Goal: Transaction & Acquisition: Purchase product/service

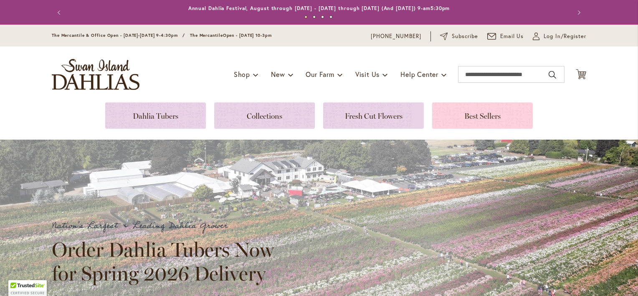
click at [463, 114] on link at bounding box center [482, 115] width 101 height 26
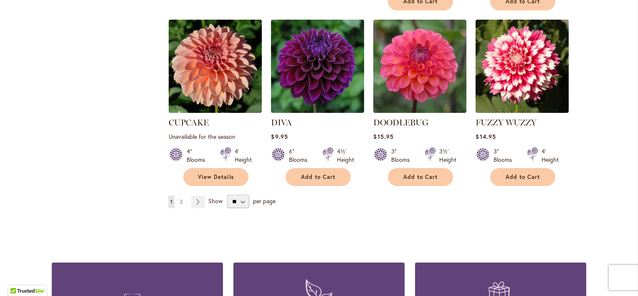
scroll to position [710, 0]
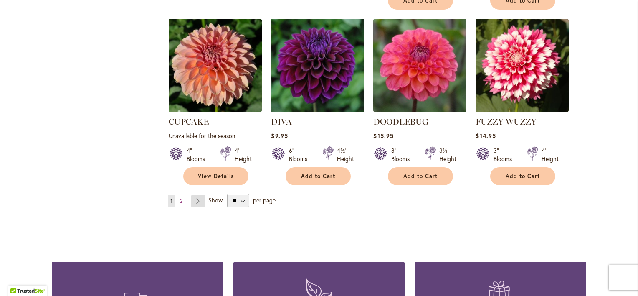
click at [195, 195] on link "Page Next" at bounding box center [198, 201] width 14 height 13
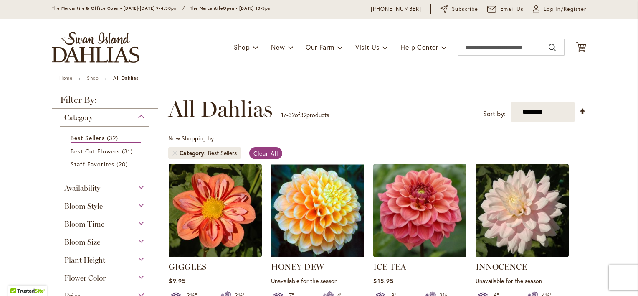
scroll to position [42, 0]
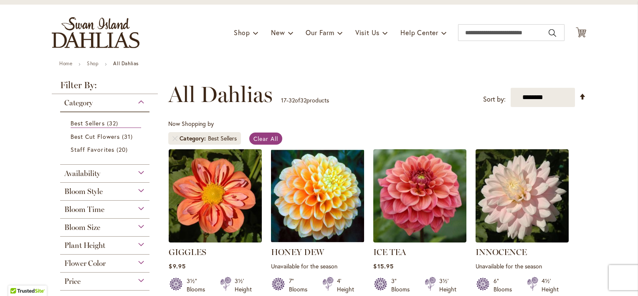
click at [136, 261] on div "Flower Color" at bounding box center [104, 260] width 89 height 13
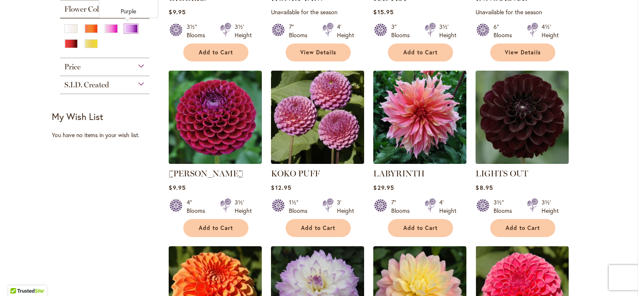
click at [125, 27] on div "Purple" at bounding box center [130, 28] width 13 height 9
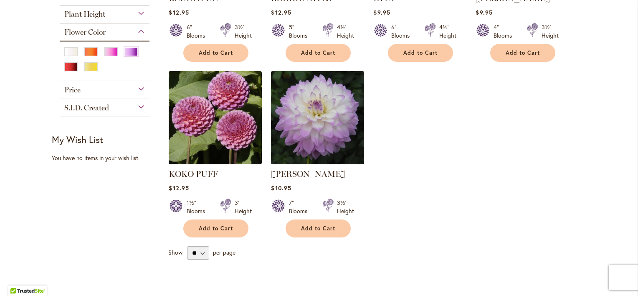
scroll to position [251, 0]
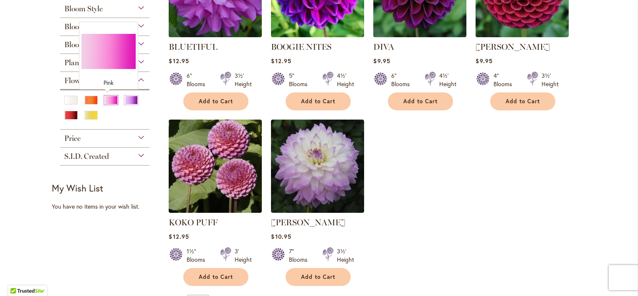
click at [109, 99] on div "Pink" at bounding box center [110, 100] width 13 height 9
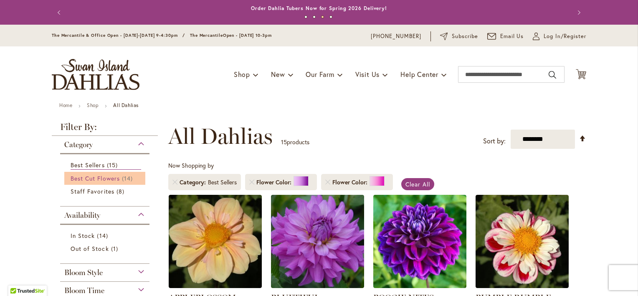
click at [103, 177] on span "Best Cut Flowers" at bounding box center [95, 178] width 49 height 8
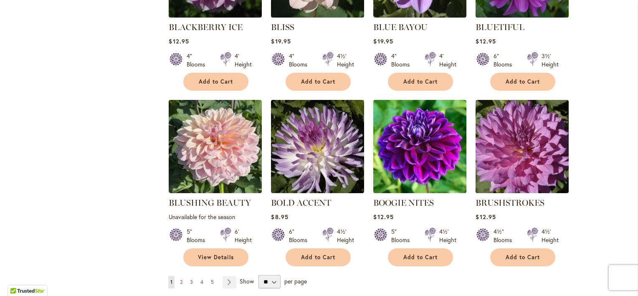
scroll to position [710, 0]
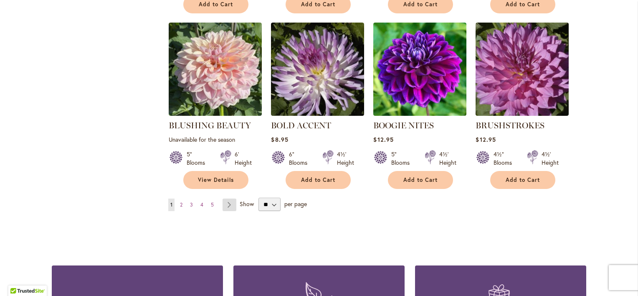
click at [226, 198] on link "Page Next" at bounding box center [230, 204] width 14 height 13
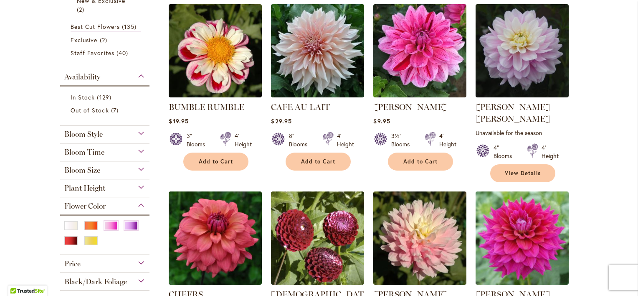
scroll to position [251, 0]
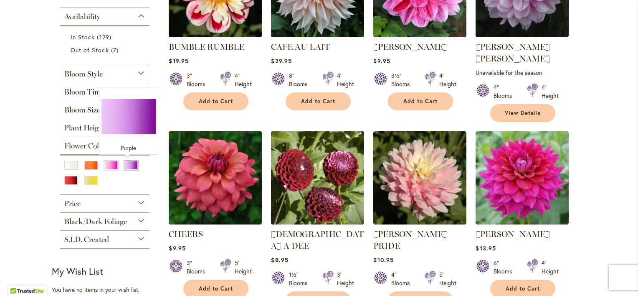
click at [128, 164] on div "Purple" at bounding box center [130, 165] width 13 height 9
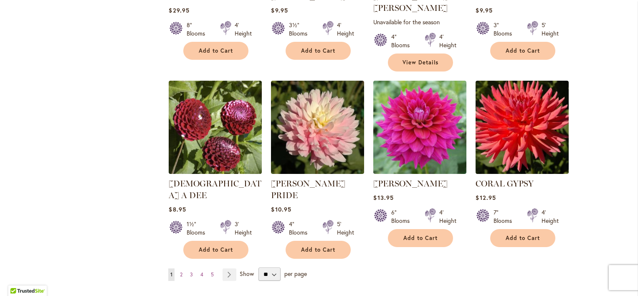
scroll to position [668, 0]
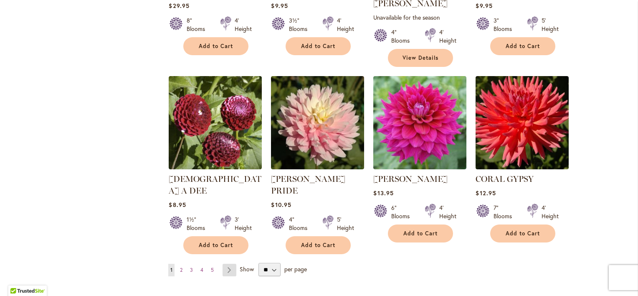
click at [226, 264] on link "Page Next" at bounding box center [230, 270] width 14 height 13
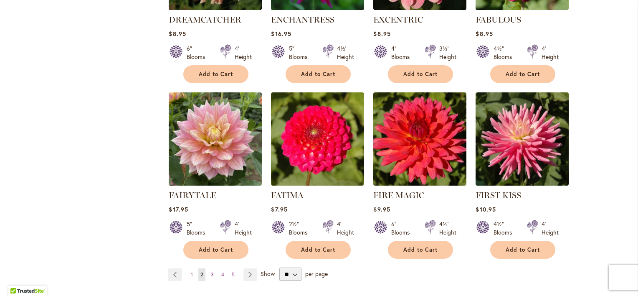
scroll to position [668, 0]
